Goal: Task Accomplishment & Management: Use online tool/utility

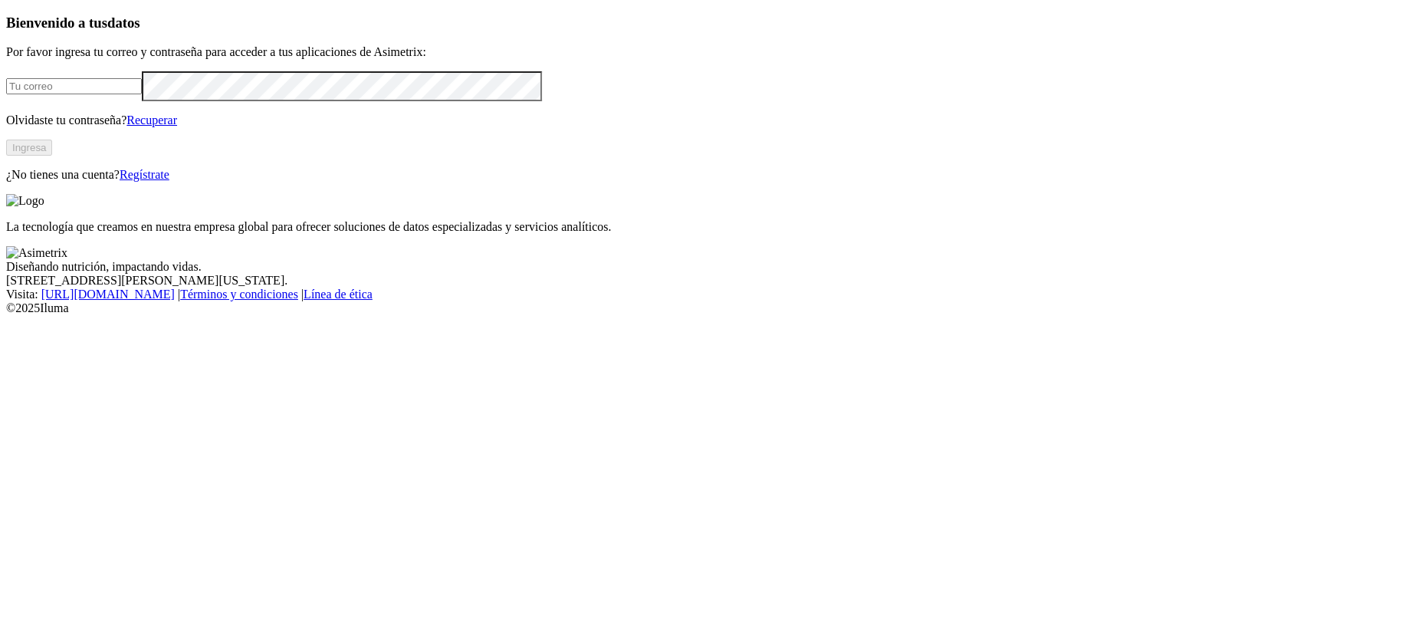
type input "[EMAIL_ADDRESS][PERSON_NAME][DOMAIN_NAME]"
click at [250, 182] on div "Bienvenido a tus datos Por favor ingresa tu correo y contraseña para acceder a …" at bounding box center [714, 98] width 1416 height 167
click at [260, 182] on div "Bienvenido a tus datos Por favor ingresa tu correo y contraseña para acceder a …" at bounding box center [714, 98] width 1416 height 167
click at [52, 156] on button "Ingresa" at bounding box center [29, 148] width 46 height 16
